Goal: Information Seeking & Learning: Find specific fact

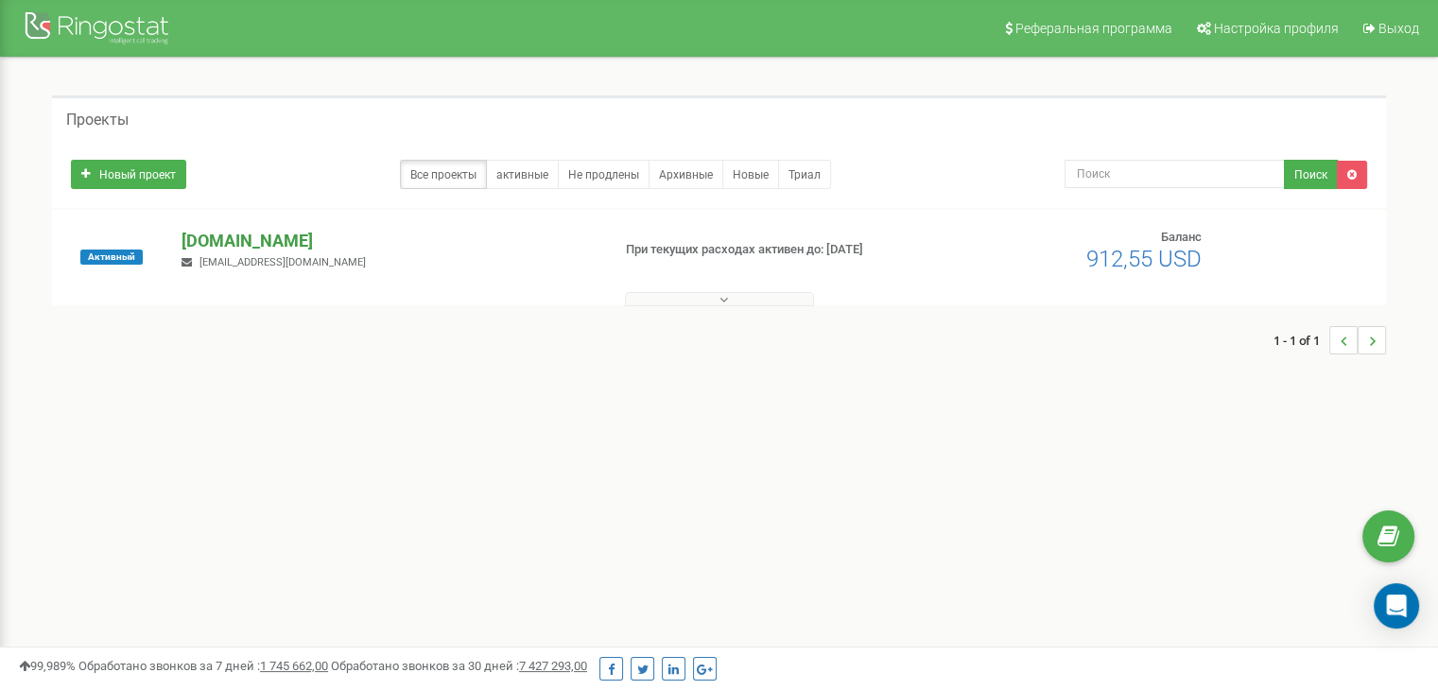
click at [250, 241] on font "[DOMAIN_NAME]" at bounding box center [247, 241] width 131 height 20
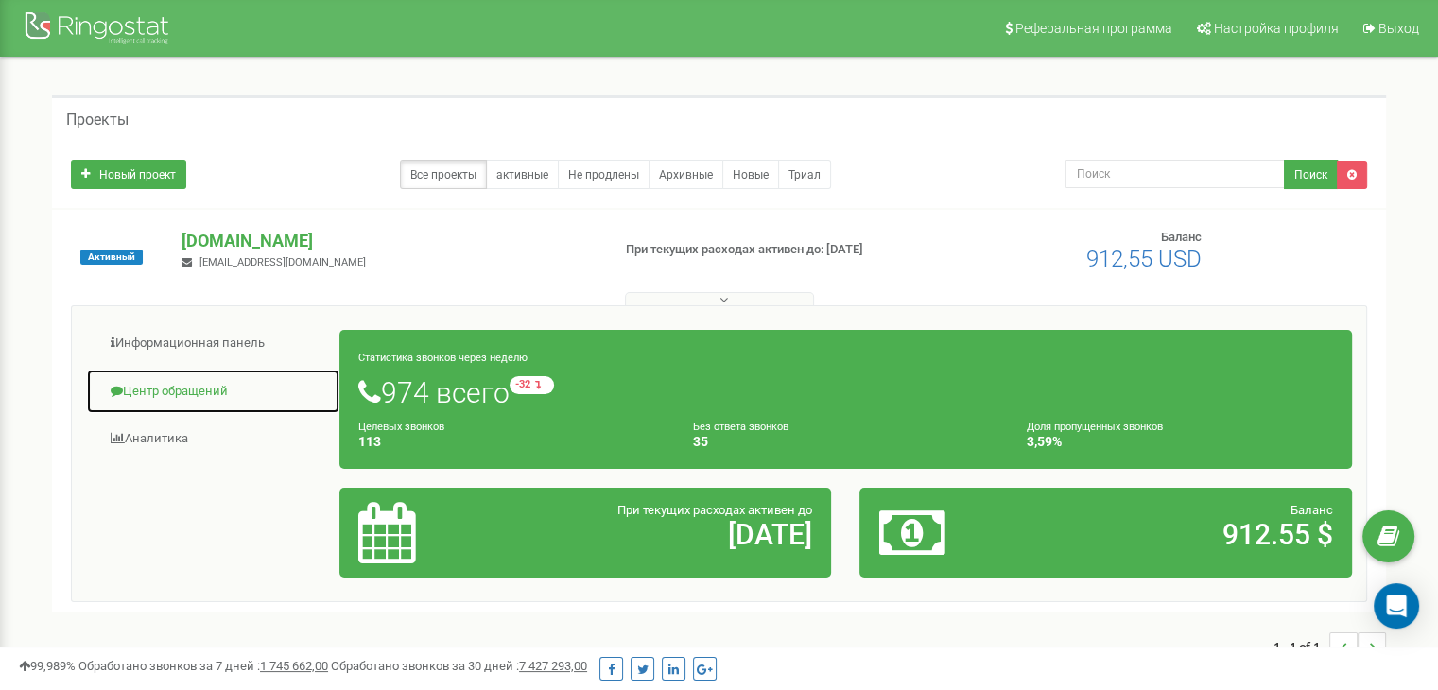
click at [176, 389] on font "Центр обращений" at bounding box center [175, 391] width 105 height 14
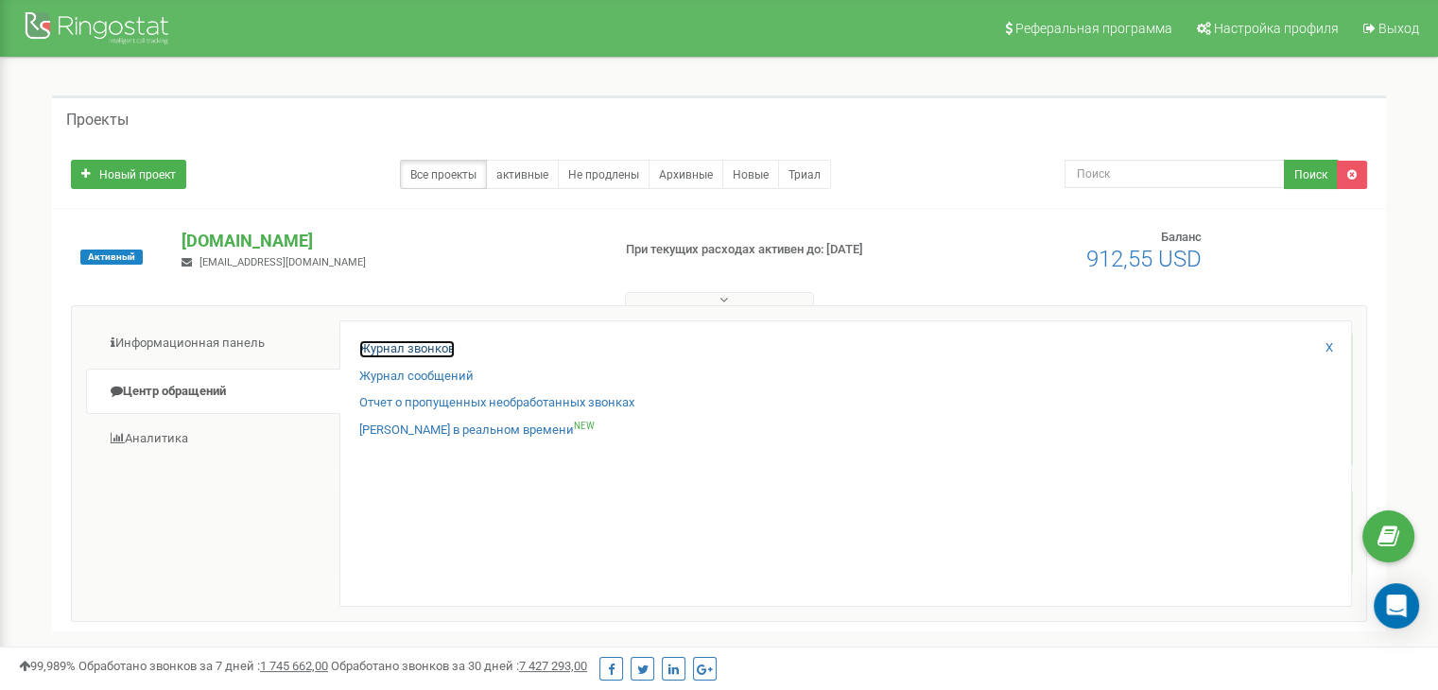
click at [409, 342] on font "Журнал звонков" at bounding box center [407, 348] width 96 height 14
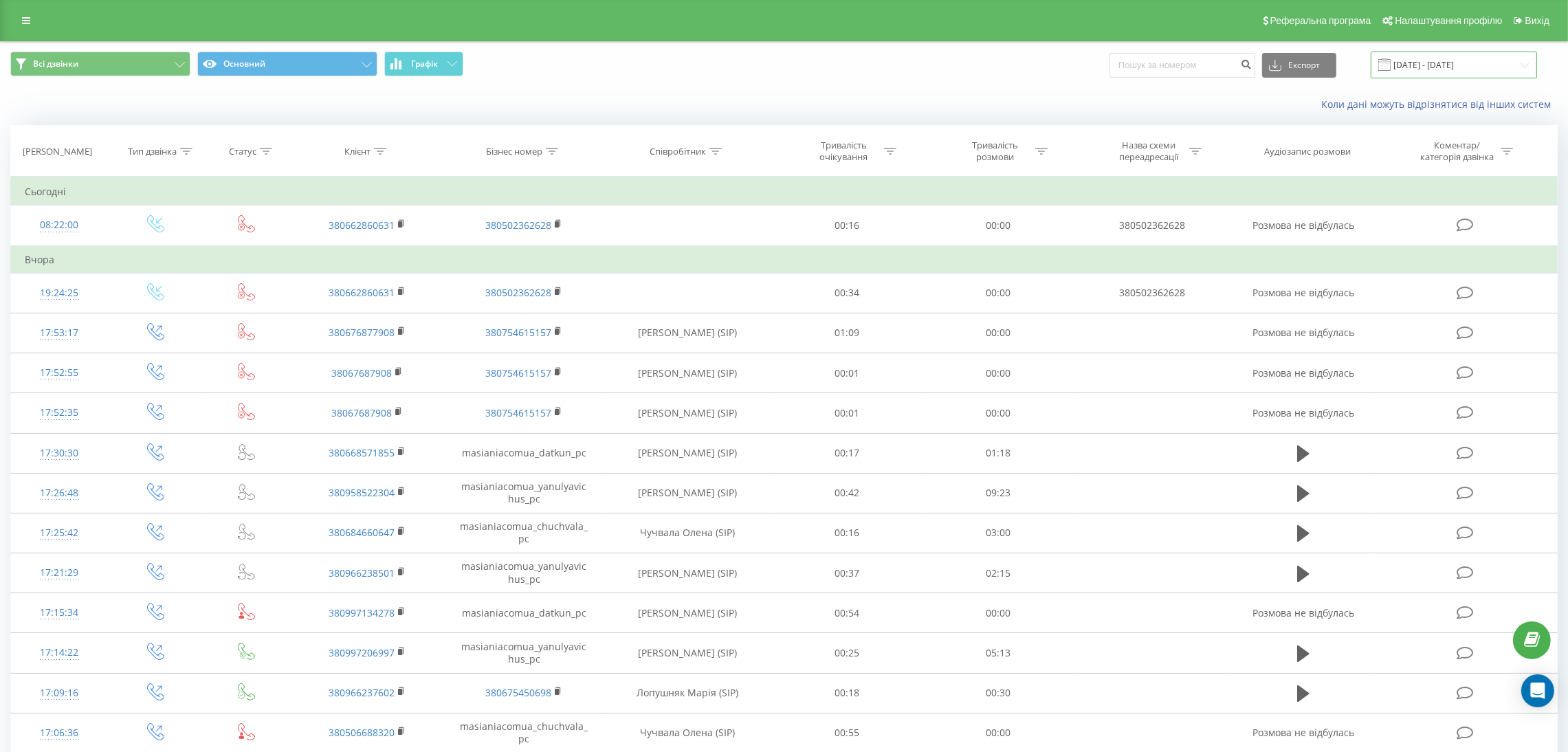
click at [1483, 59] on input "[DATE] - [DATE]" at bounding box center [1454, 65] width 166 height 27
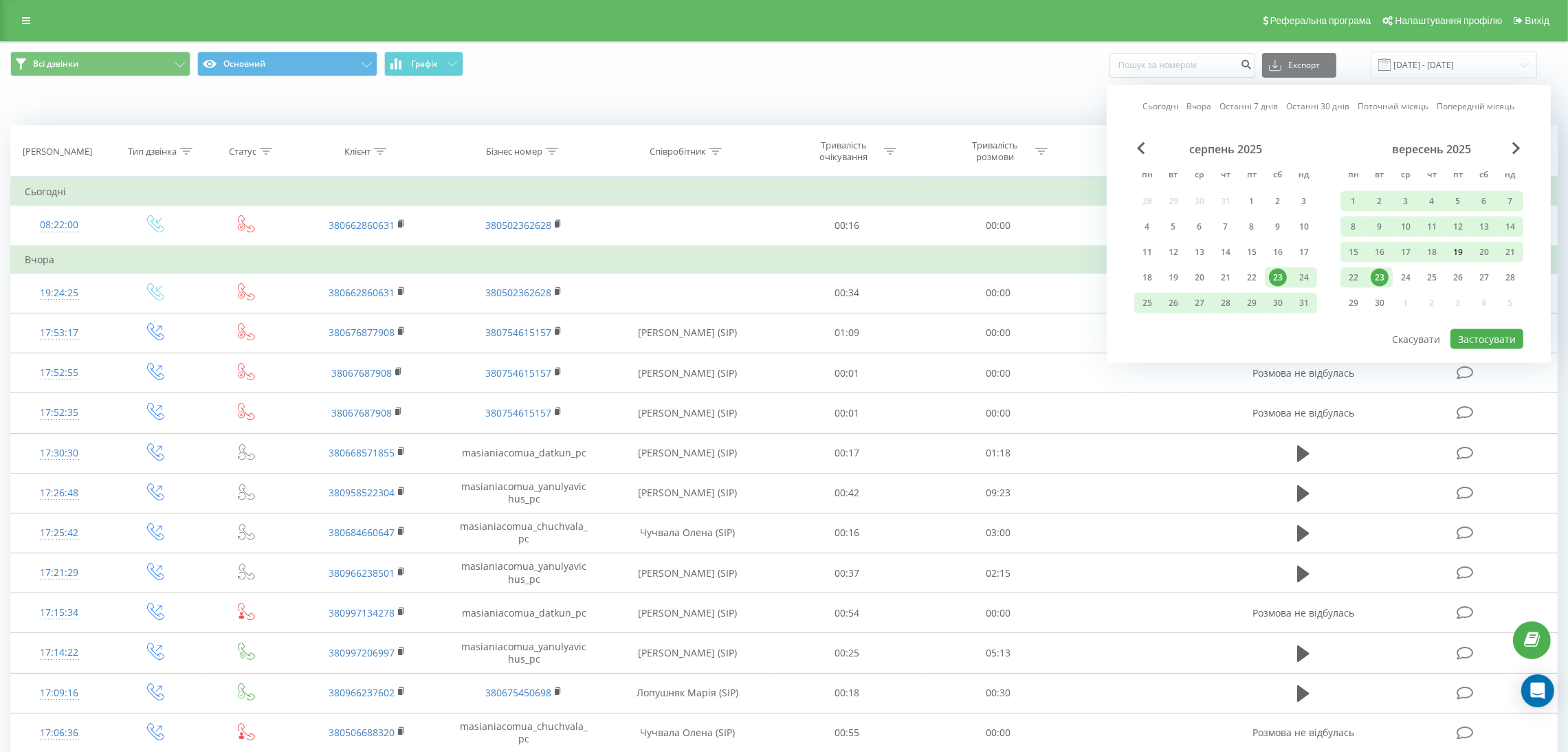
click at [1458, 243] on div "19" at bounding box center [1458, 252] width 18 height 18
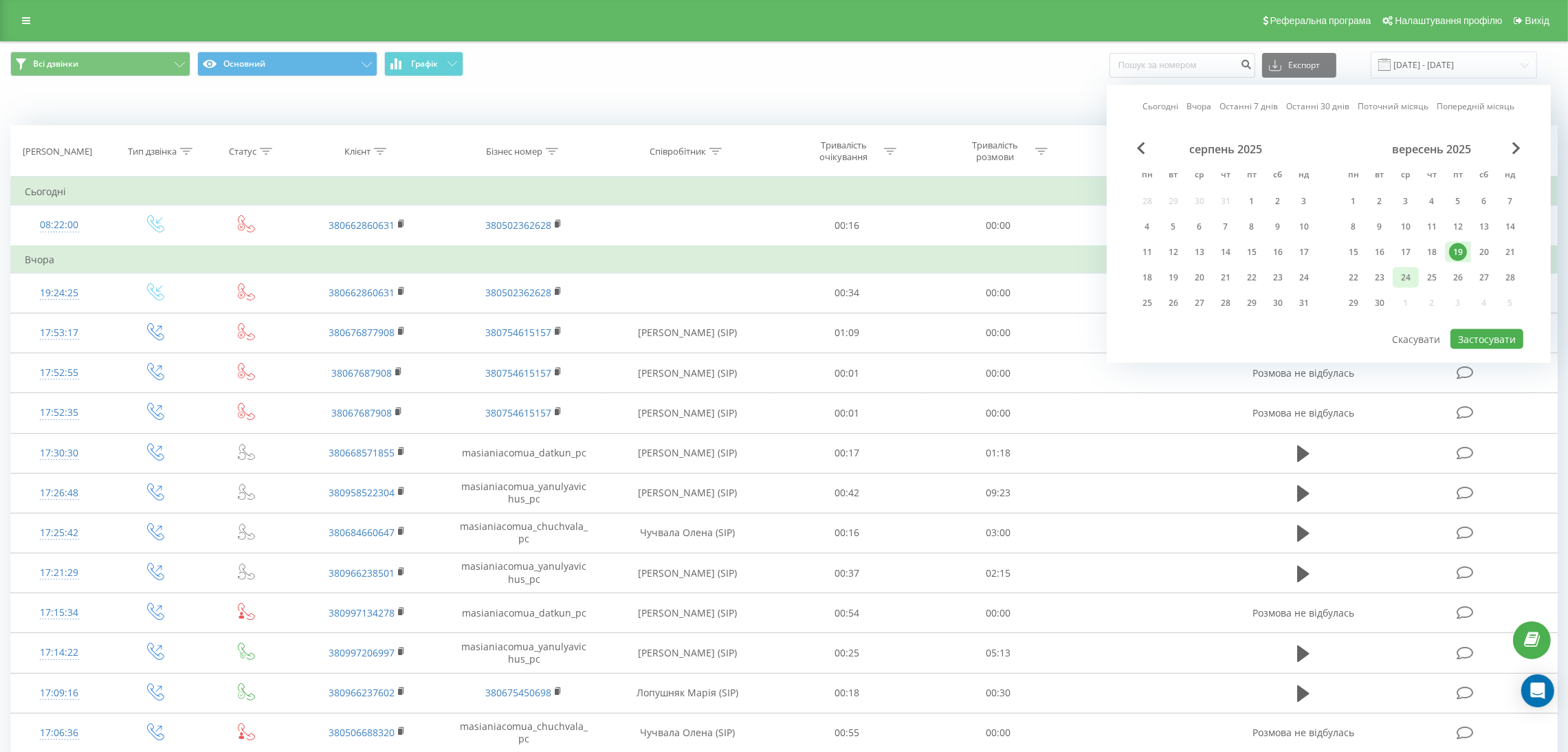
drag, startPoint x: 1383, startPoint y: 269, endPoint x: 1412, endPoint y: 280, distance: 31.0
click at [1383, 269] on div "23" at bounding box center [1380, 278] width 18 height 18
click at [1479, 331] on button "Застосувати" at bounding box center [1487, 339] width 73 height 20
type input "[DATE] - [DATE]"
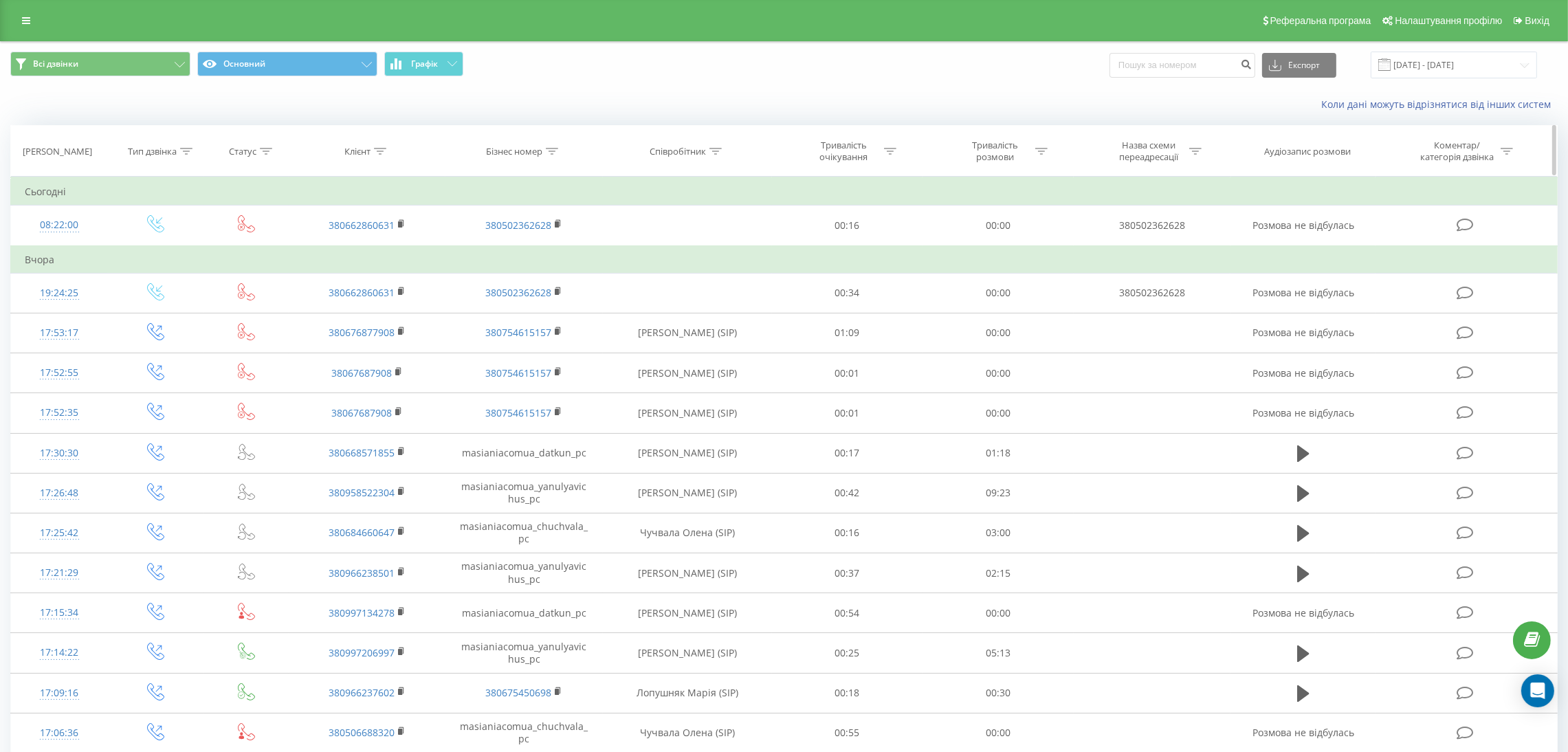
click at [715, 147] on icon at bounding box center [715, 150] width 12 height 7
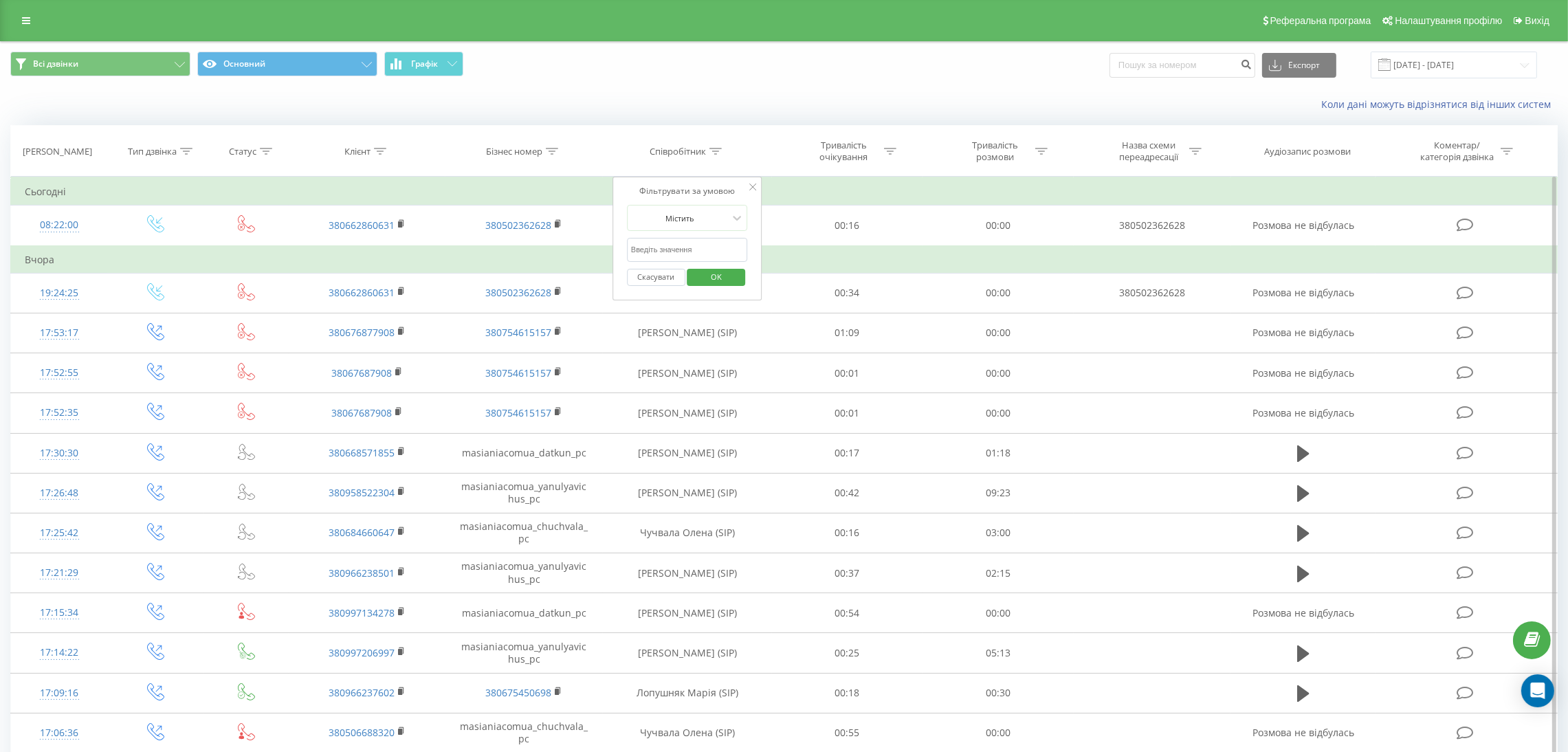
click at [671, 255] on input "text" at bounding box center [688, 249] width 121 height 24
type input "чучва"
click at [715, 277] on span "OK" at bounding box center [716, 276] width 39 height 21
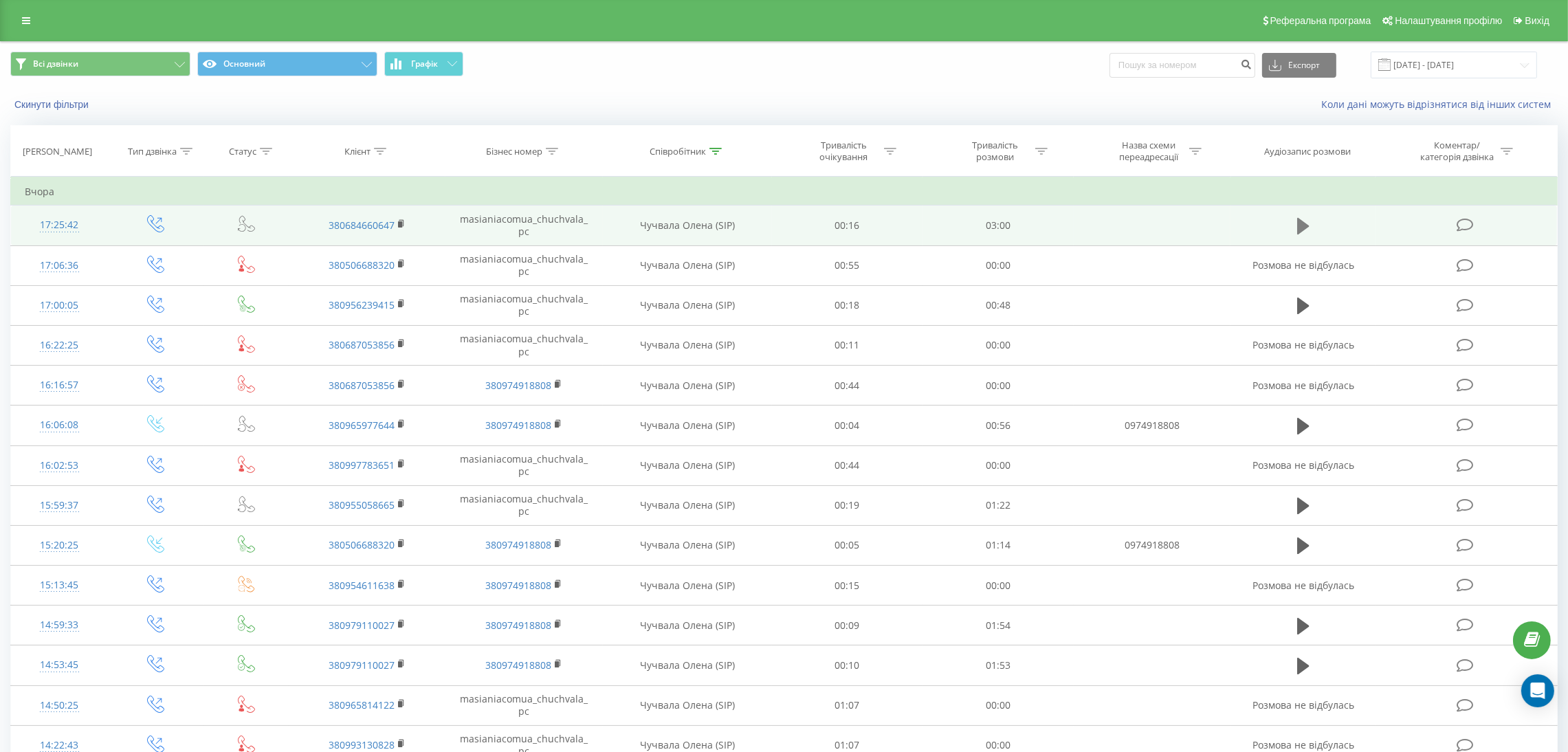
click at [1306, 222] on icon at bounding box center [1303, 226] width 12 height 19
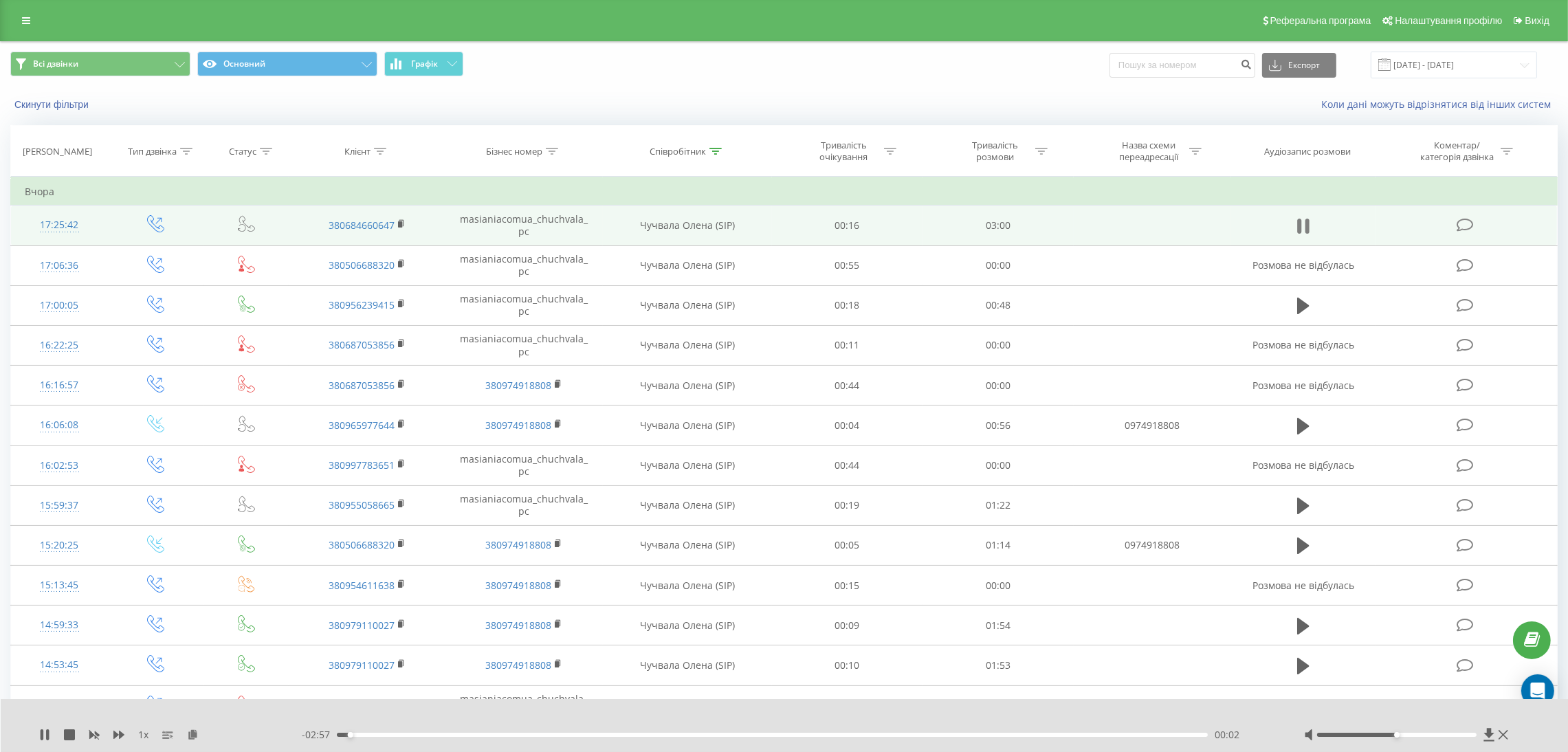
click at [1302, 219] on icon at bounding box center [1303, 226] width 12 height 19
click at [1309, 226] on icon at bounding box center [1303, 226] width 12 height 17
click at [44, 734] on icon at bounding box center [44, 734] width 11 height 11
drag, startPoint x: 1298, startPoint y: 222, endPoint x: 1276, endPoint y: 233, distance: 24.6
click at [1298, 222] on icon at bounding box center [1303, 226] width 12 height 17
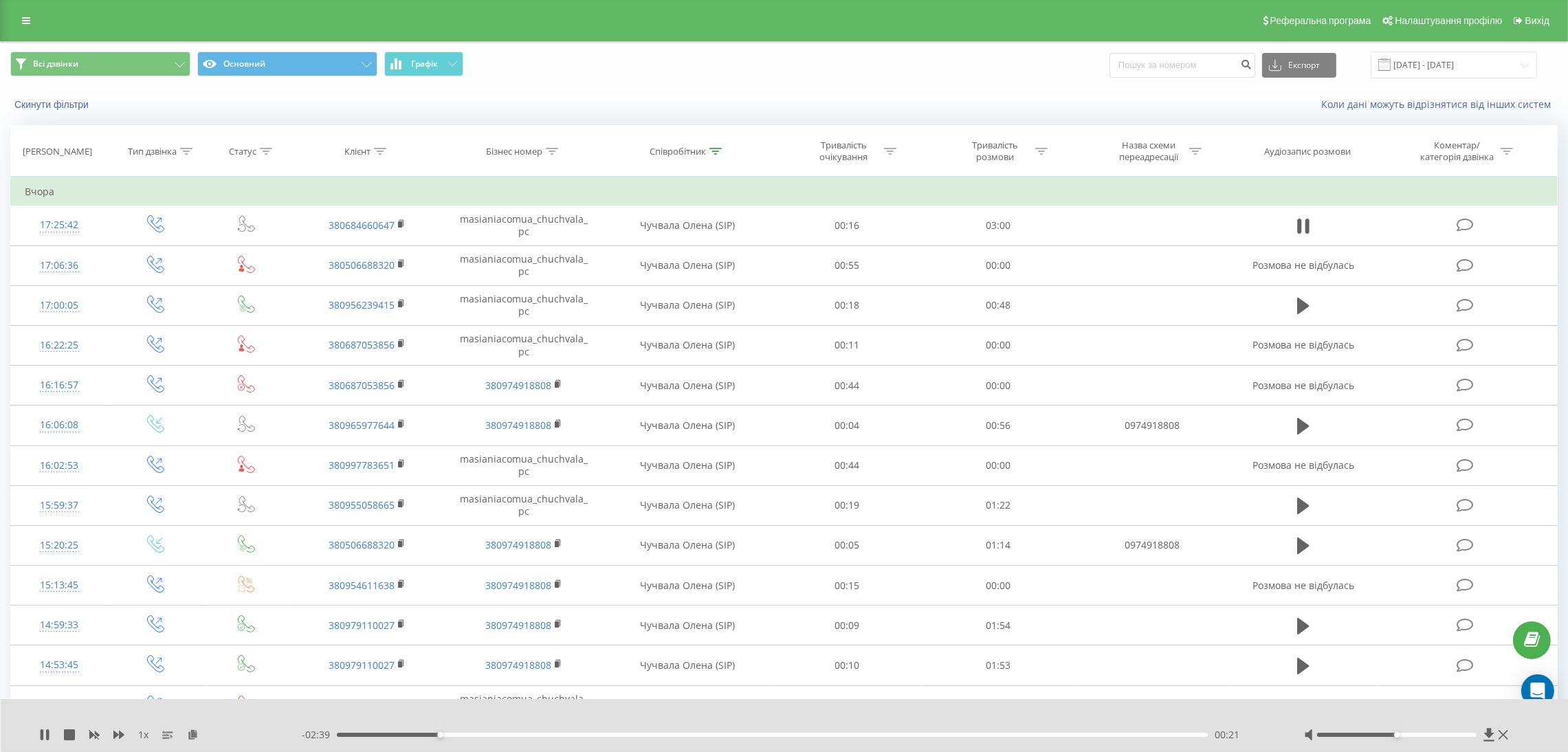
click at [432, 735] on div "00:21" at bounding box center [772, 735] width 871 height 4
drag, startPoint x: 435, startPoint y: 735, endPoint x: 182, endPoint y: 742, distance: 253.1
click at [182, 742] on div "1 x - 03:00 00:00 00:00" at bounding box center [784, 725] width 1568 height 53
click at [192, 731] on icon at bounding box center [193, 733] width 12 height 9
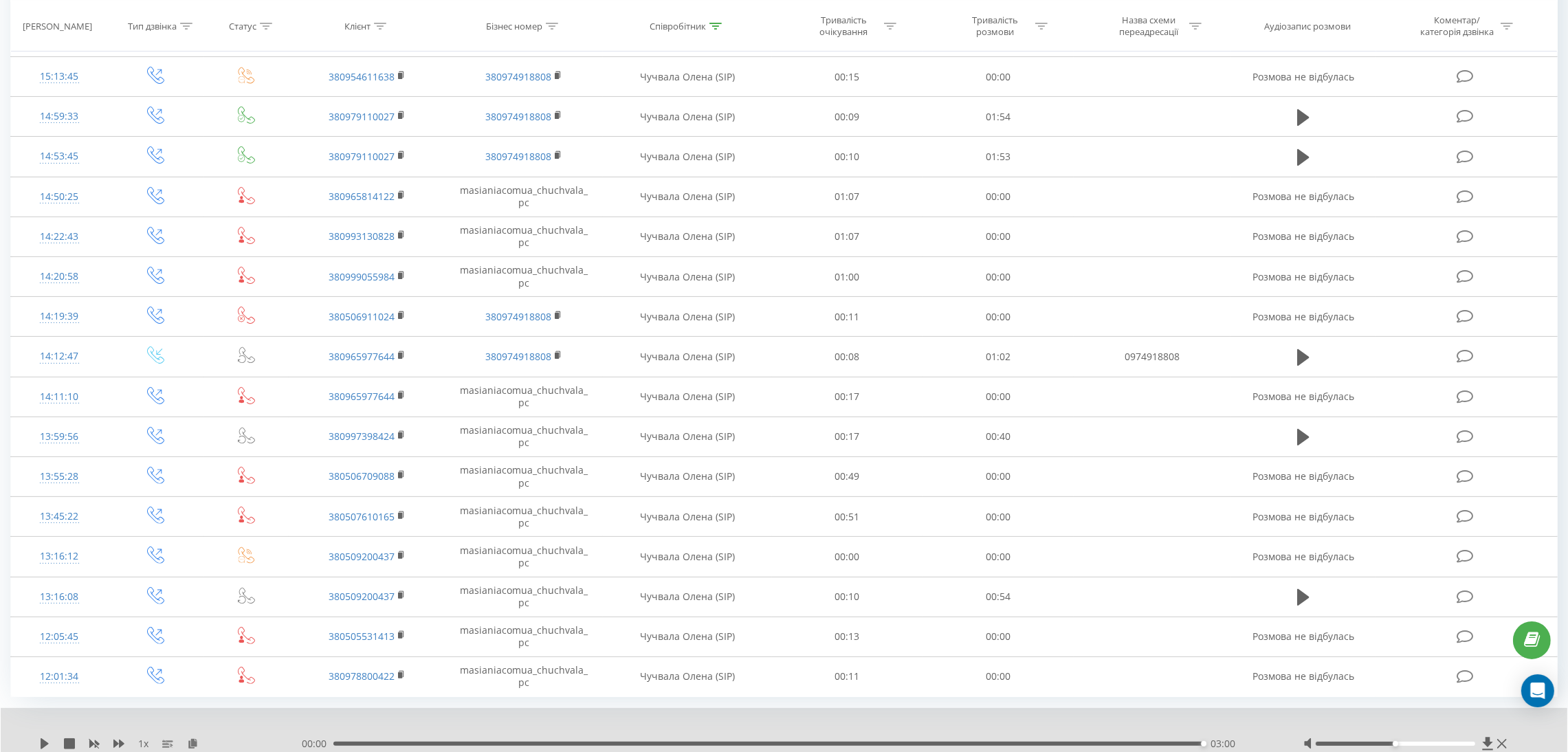
scroll to position [562, 0]
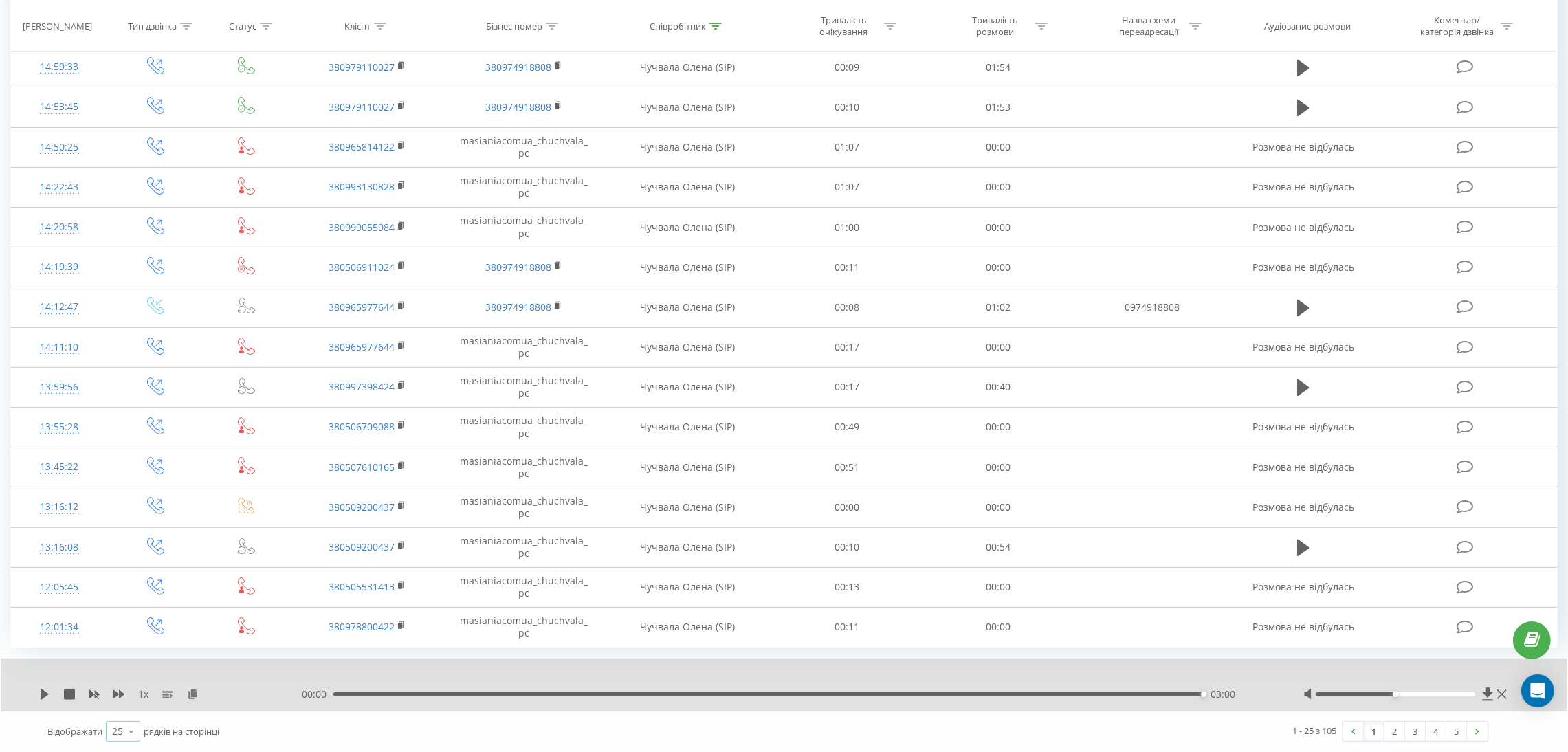
click at [121, 732] on div "25" at bounding box center [117, 731] width 11 height 14
click at [129, 707] on div "100" at bounding box center [123, 711] width 33 height 20
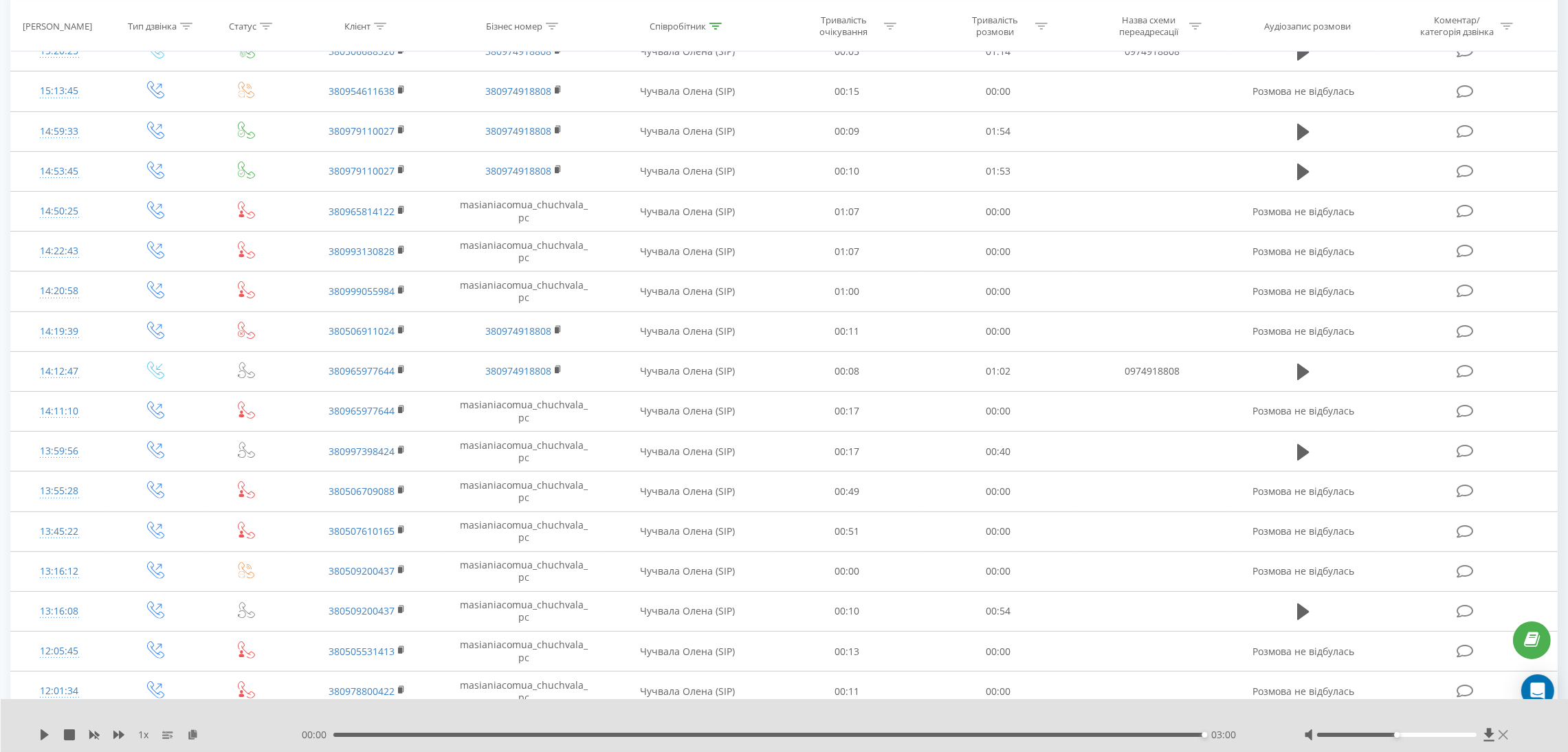
click at [1506, 736] on icon at bounding box center [1503, 734] width 9 height 11
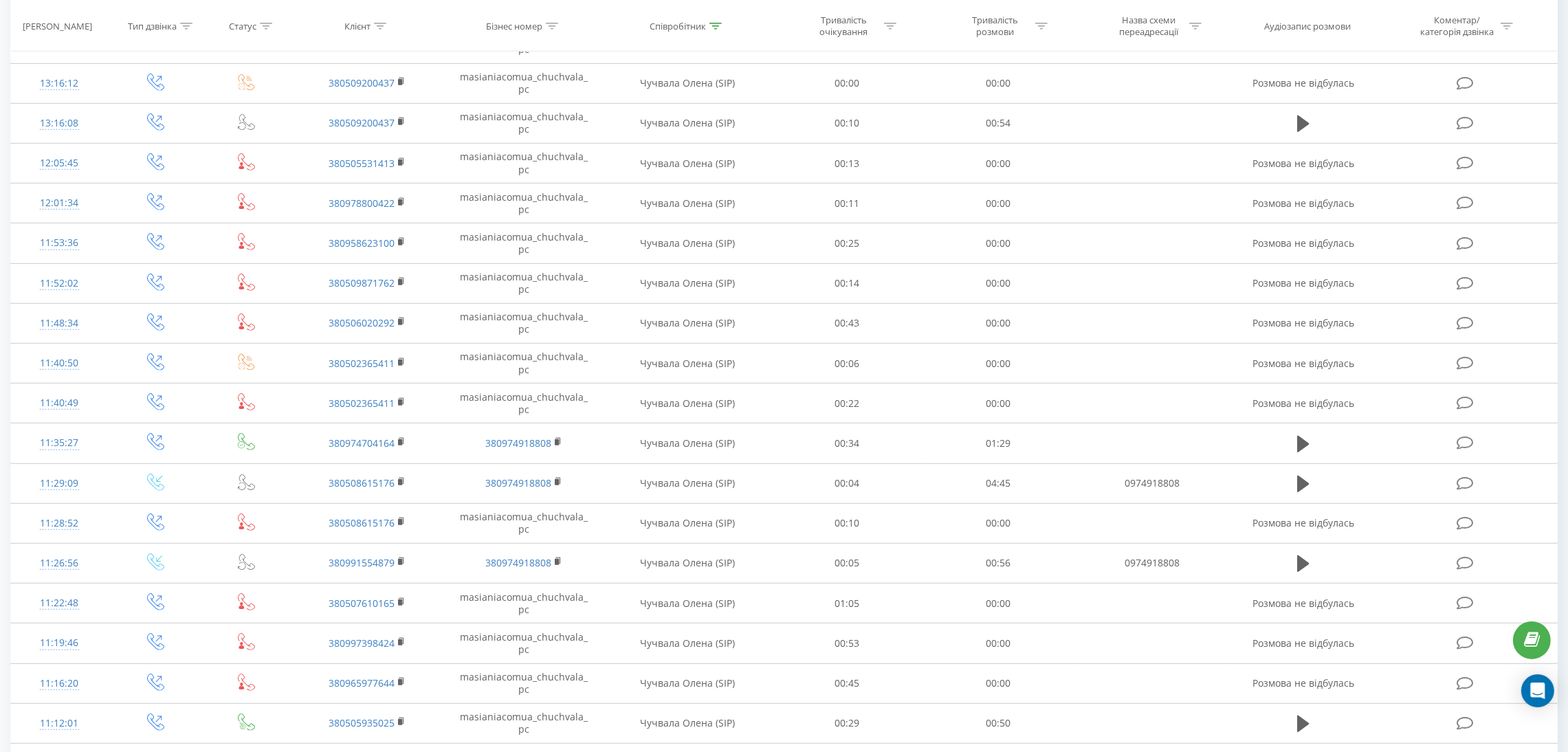
scroll to position [1077, 0]
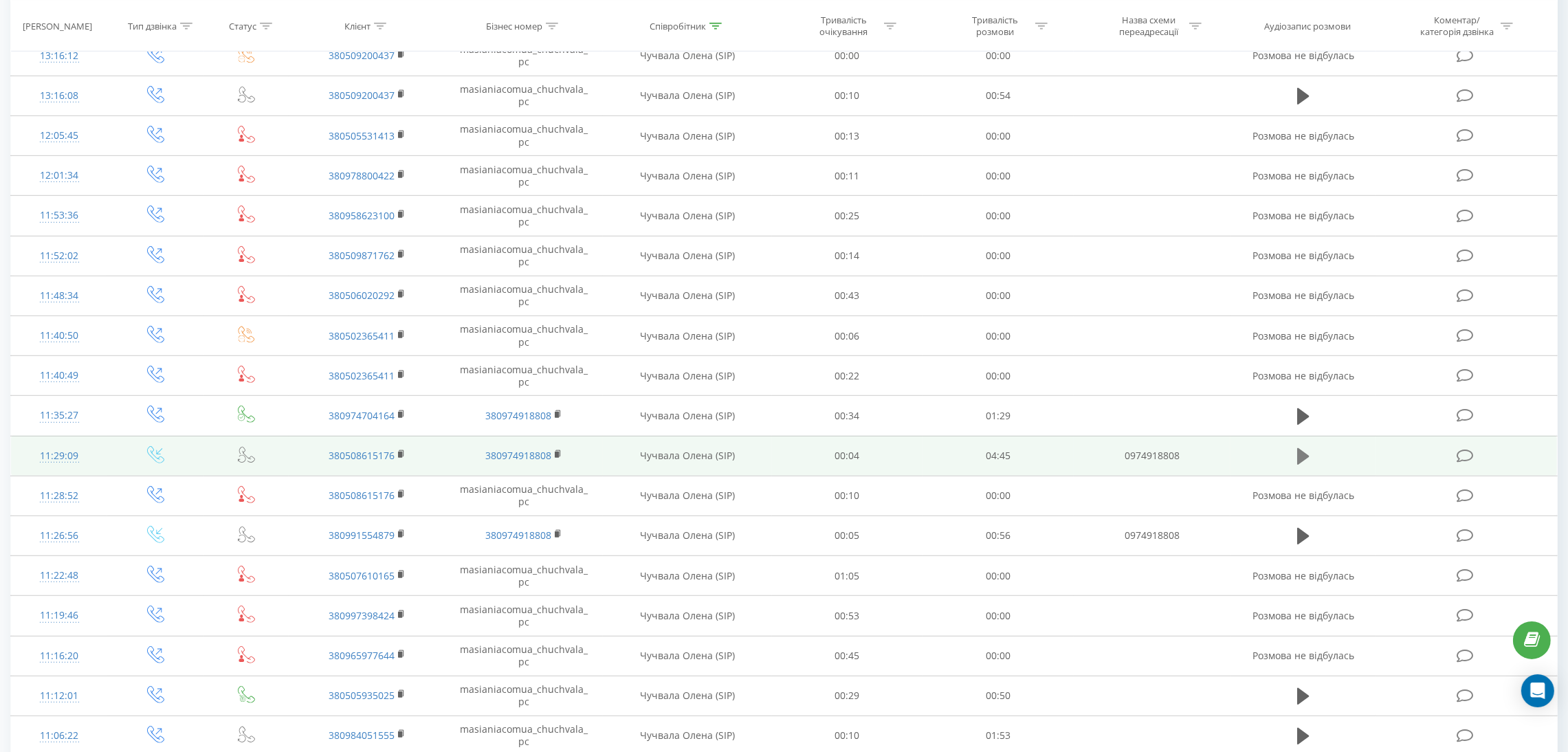
click at [1305, 459] on icon at bounding box center [1303, 456] width 12 height 17
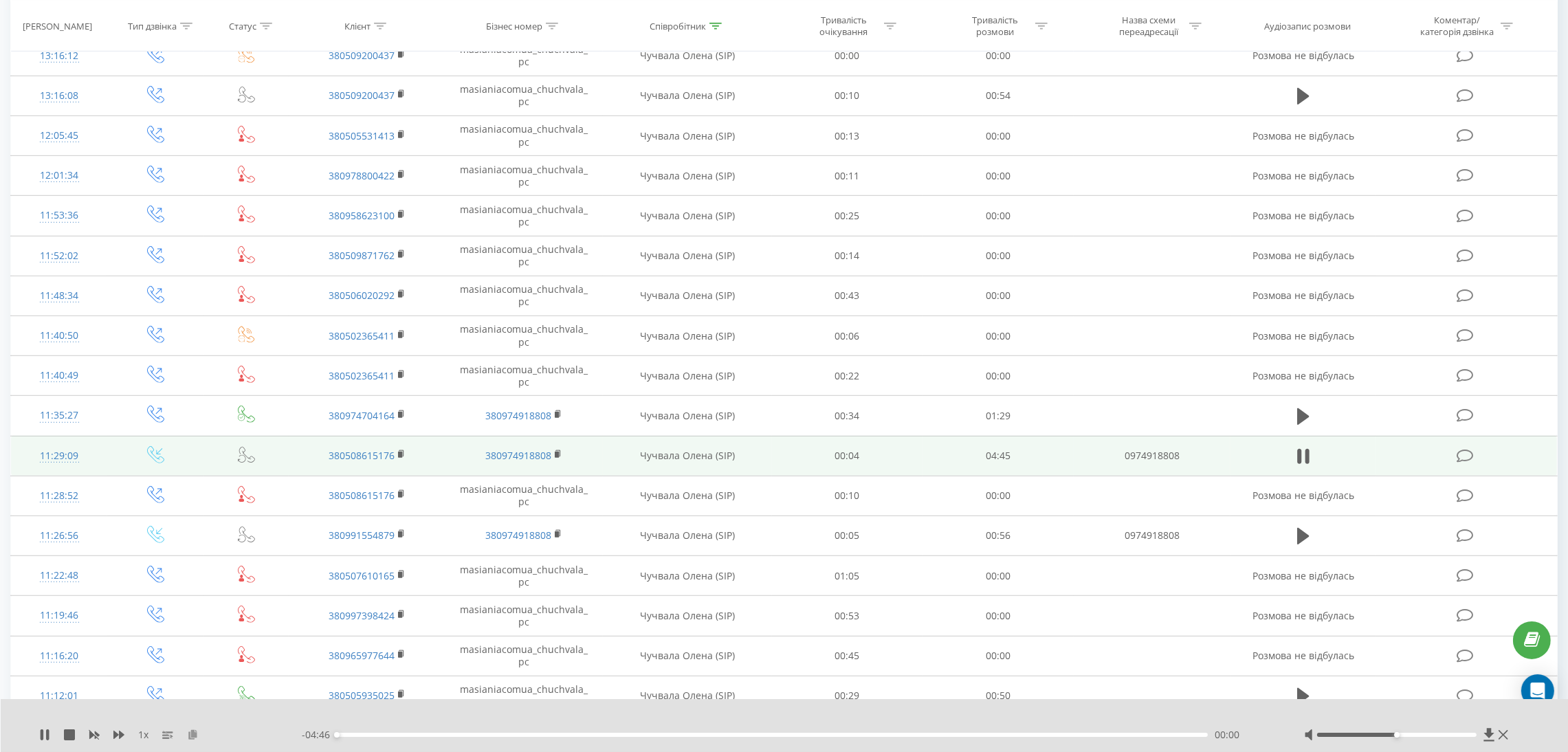
click at [192, 734] on icon at bounding box center [193, 733] width 12 height 9
click at [533, 735] on div "01:04" at bounding box center [772, 735] width 871 height 4
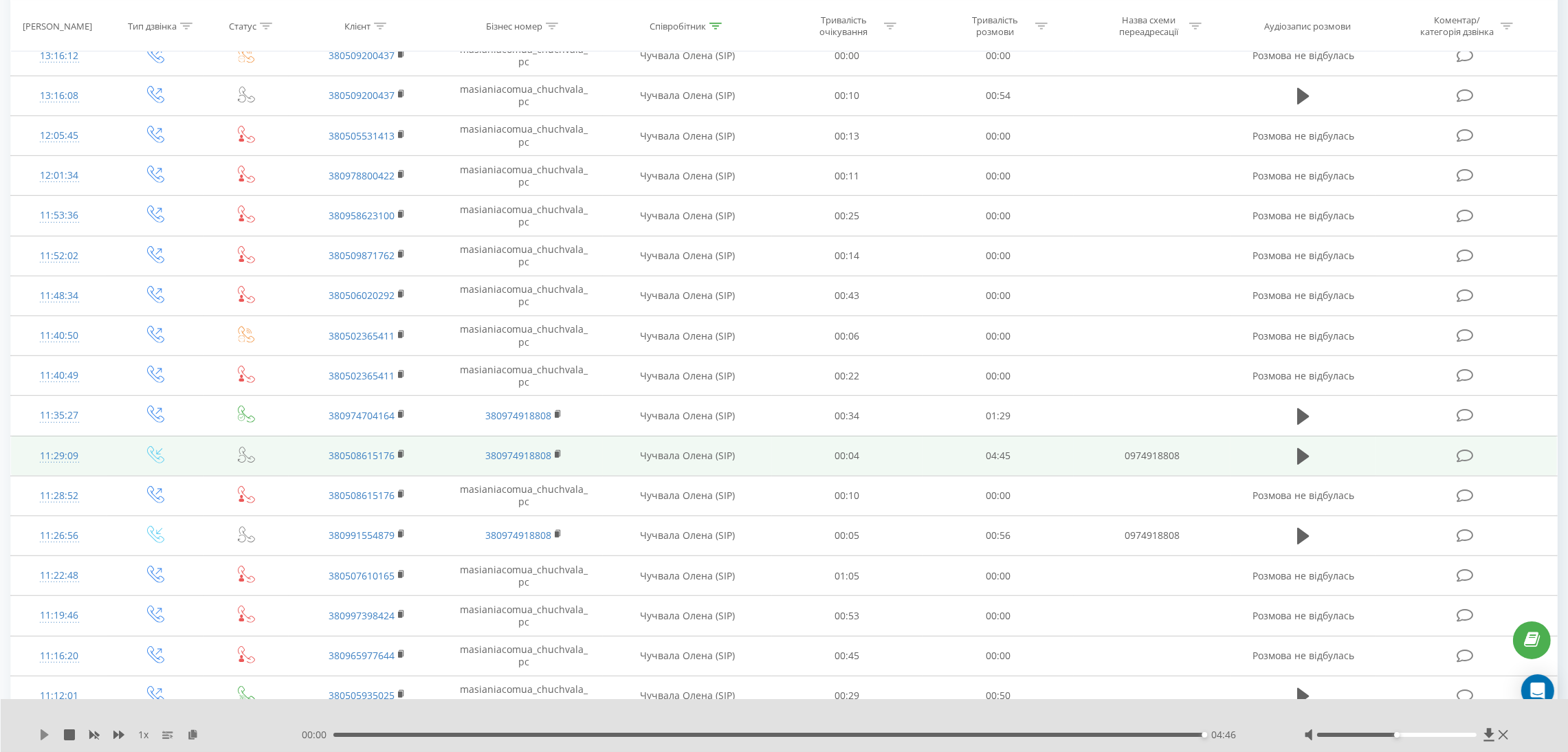
click at [42, 735] on icon at bounding box center [44, 734] width 8 height 11
